Goal: Transaction & Acquisition: Purchase product/service

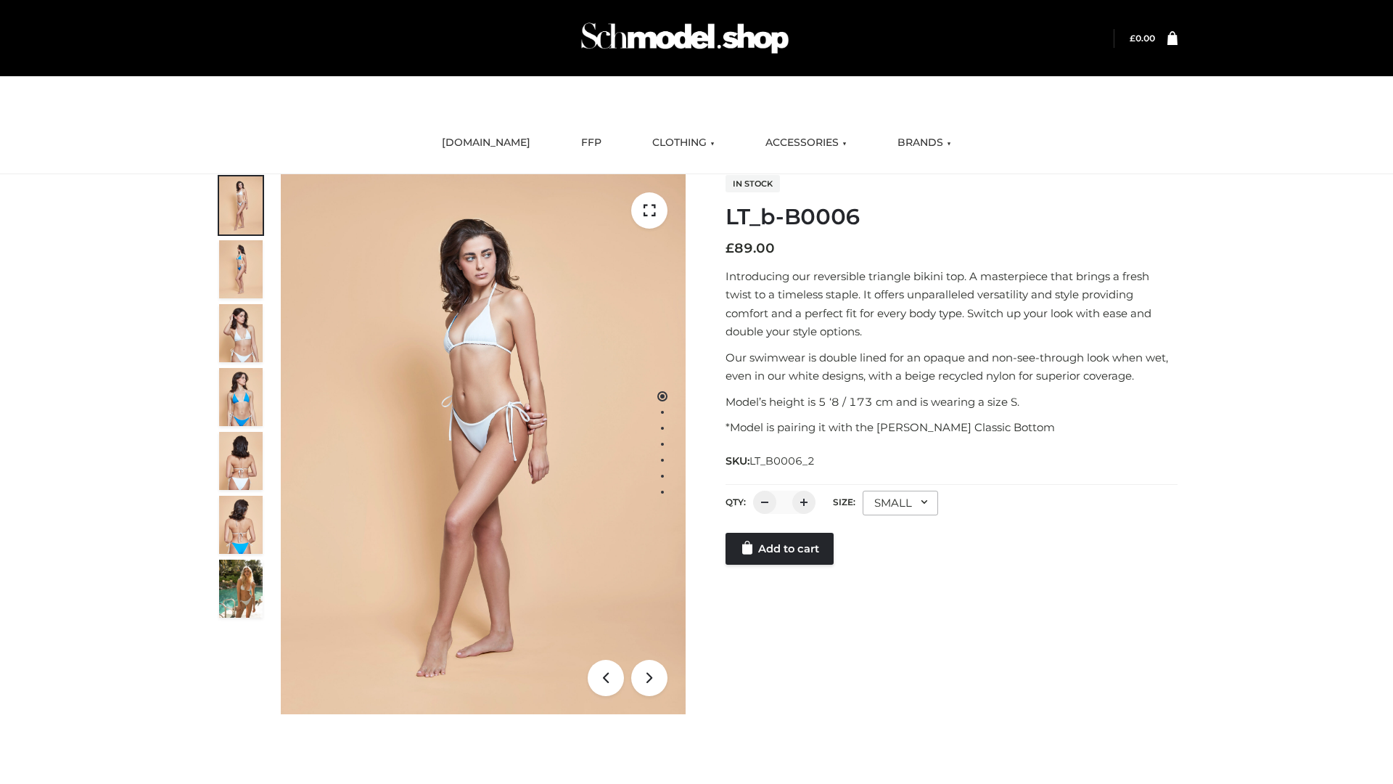
click at [781, 565] on link "Add to cart" at bounding box center [780, 549] width 108 height 32
